Goal: Entertainment & Leisure: Consume media (video, audio)

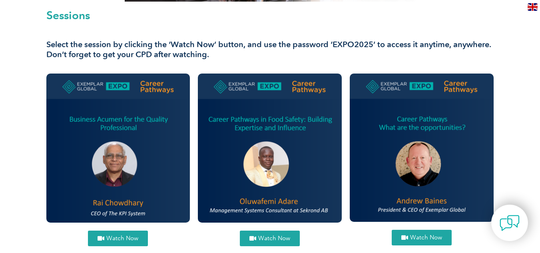
scroll to position [335, 0]
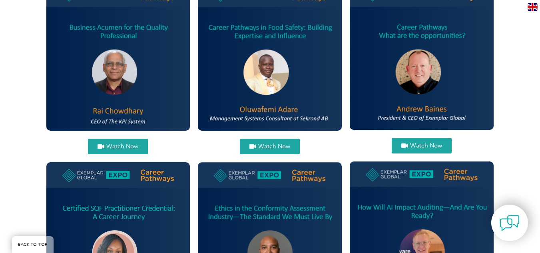
click at [425, 144] on span "Watch Now" at bounding box center [426, 146] width 32 height 6
click at [420, 144] on span "Watch Now" at bounding box center [426, 146] width 32 height 6
click at [269, 145] on span "Watch Now" at bounding box center [274, 147] width 32 height 6
click at [123, 150] on link "Watch Now" at bounding box center [118, 147] width 60 height 16
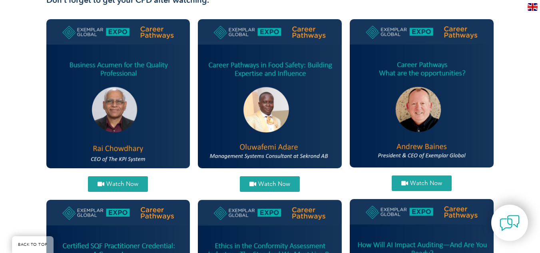
scroll to position [347, 0]
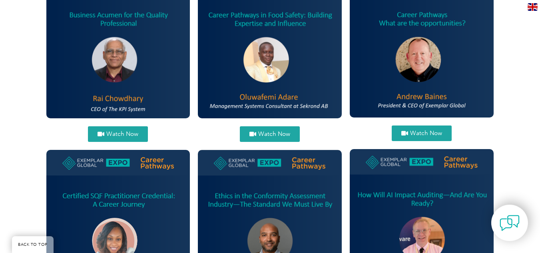
click at [420, 135] on span "Watch Now" at bounding box center [426, 133] width 32 height 6
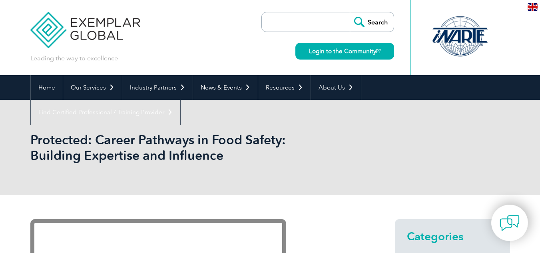
drag, startPoint x: 546, startPoint y: 58, endPoint x: 535, endPoint y: 22, distance: 37.7
